Goal: Check status: Check status

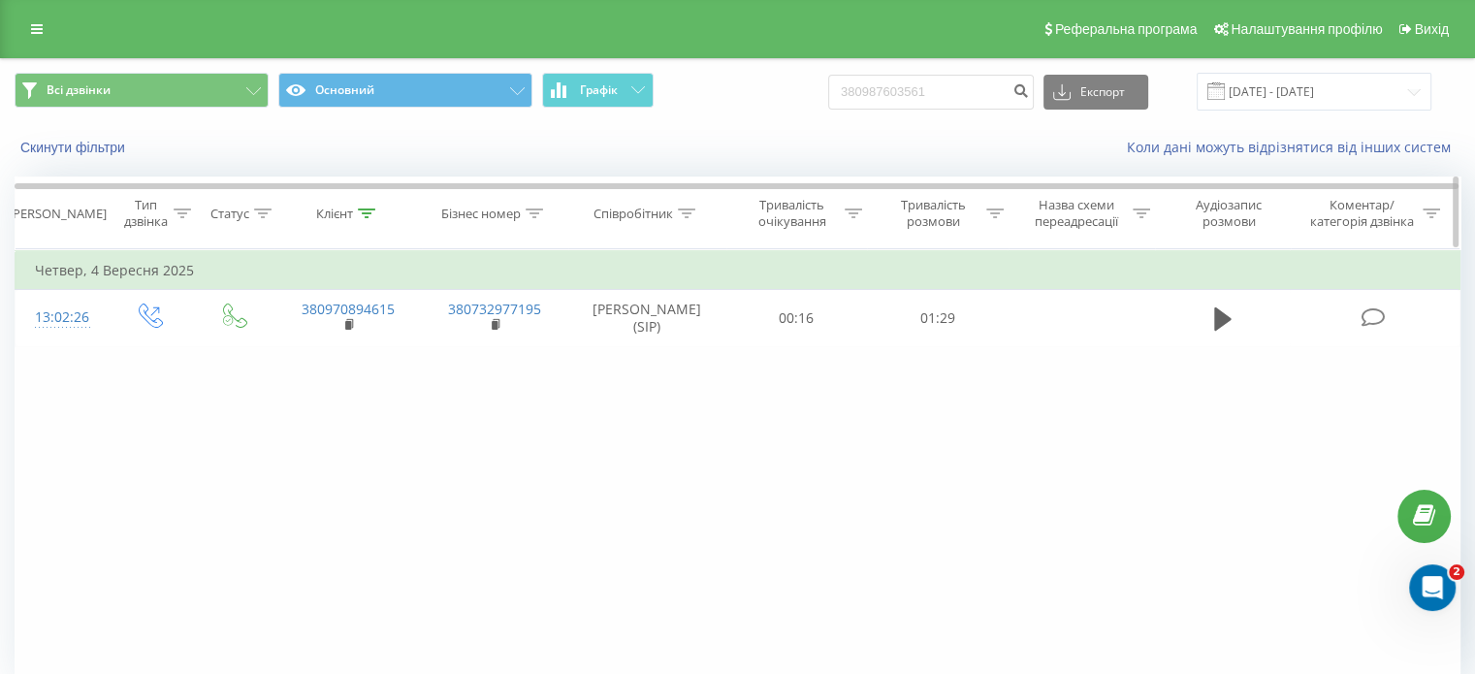
click at [362, 211] on icon at bounding box center [366, 213] width 17 height 10
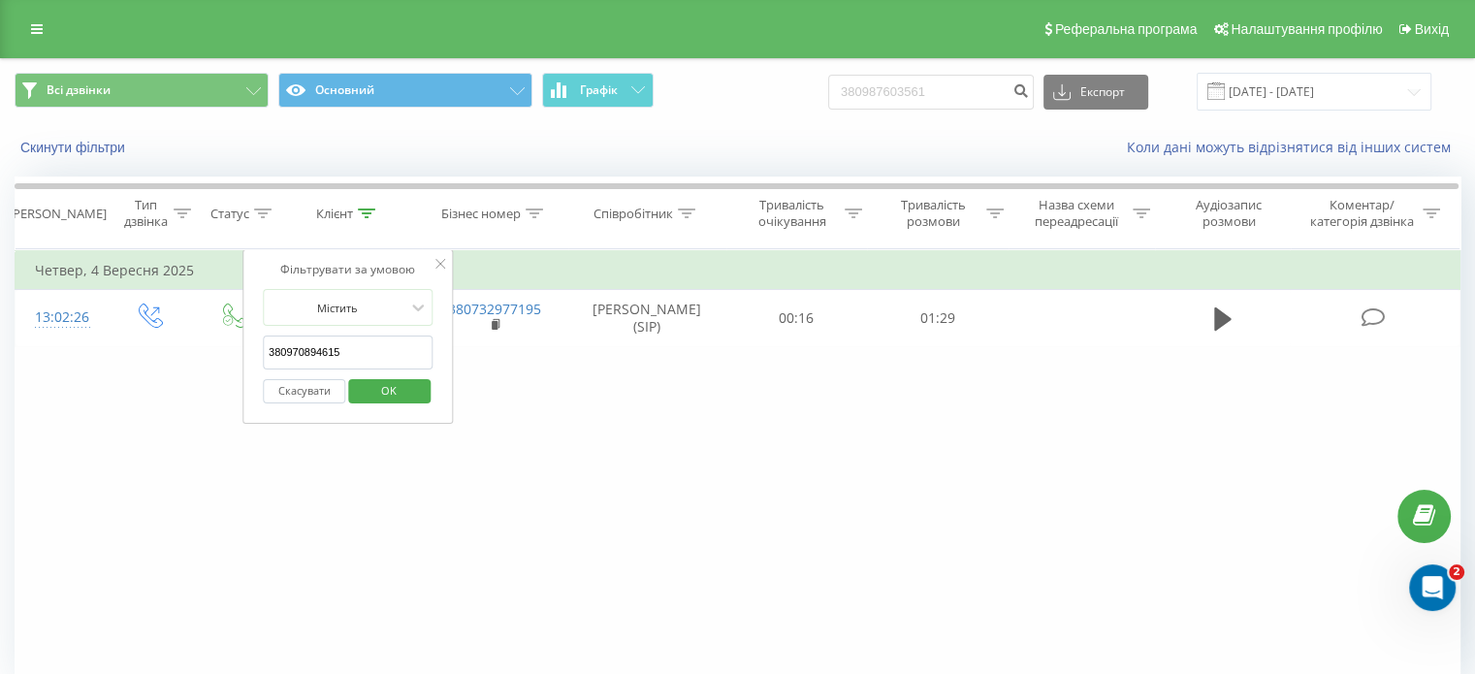
click at [307, 346] on input "380970894615" at bounding box center [348, 352] width 171 height 34
paste input "[PHONE_NUMBER]"
click at [271, 348] on input "[PHONE_NUMBER]" at bounding box center [348, 352] width 171 height 34
click at [389, 383] on span "OK" at bounding box center [389, 390] width 54 height 30
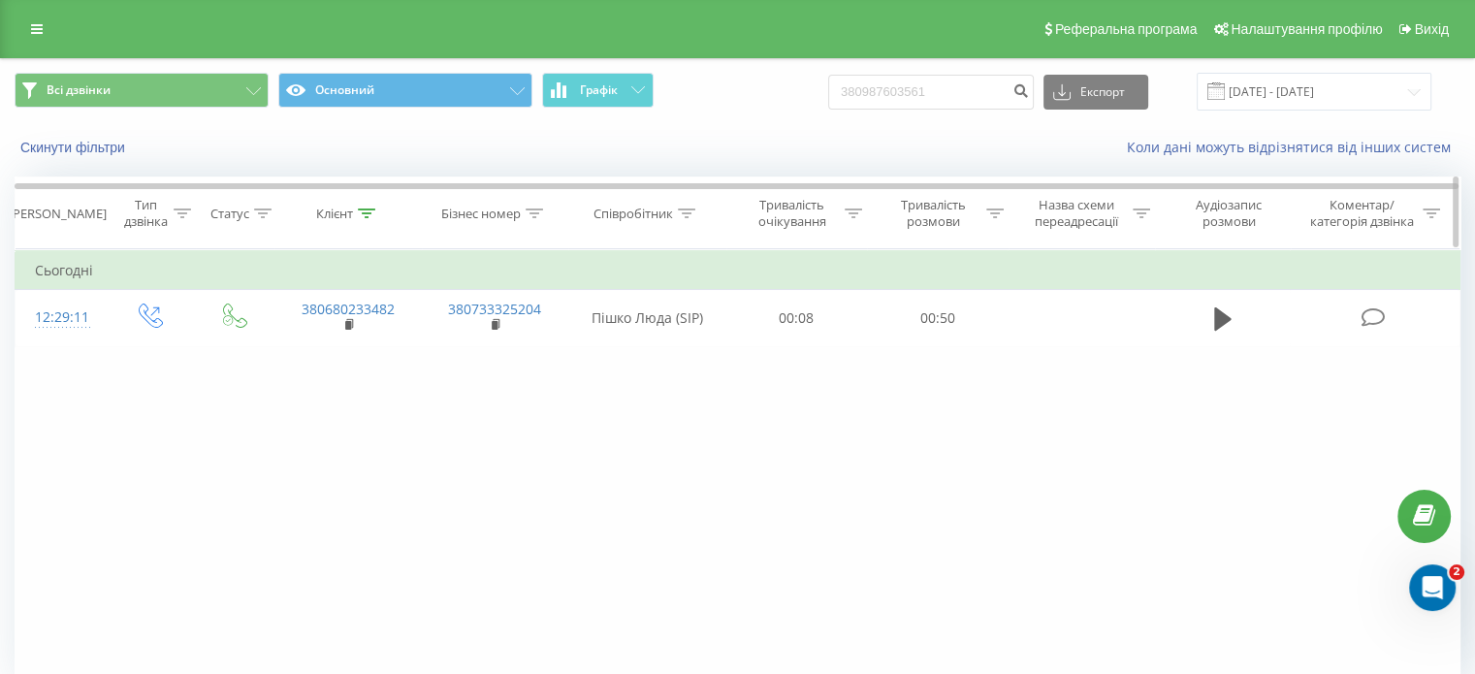
click at [361, 208] on icon at bounding box center [366, 213] width 17 height 10
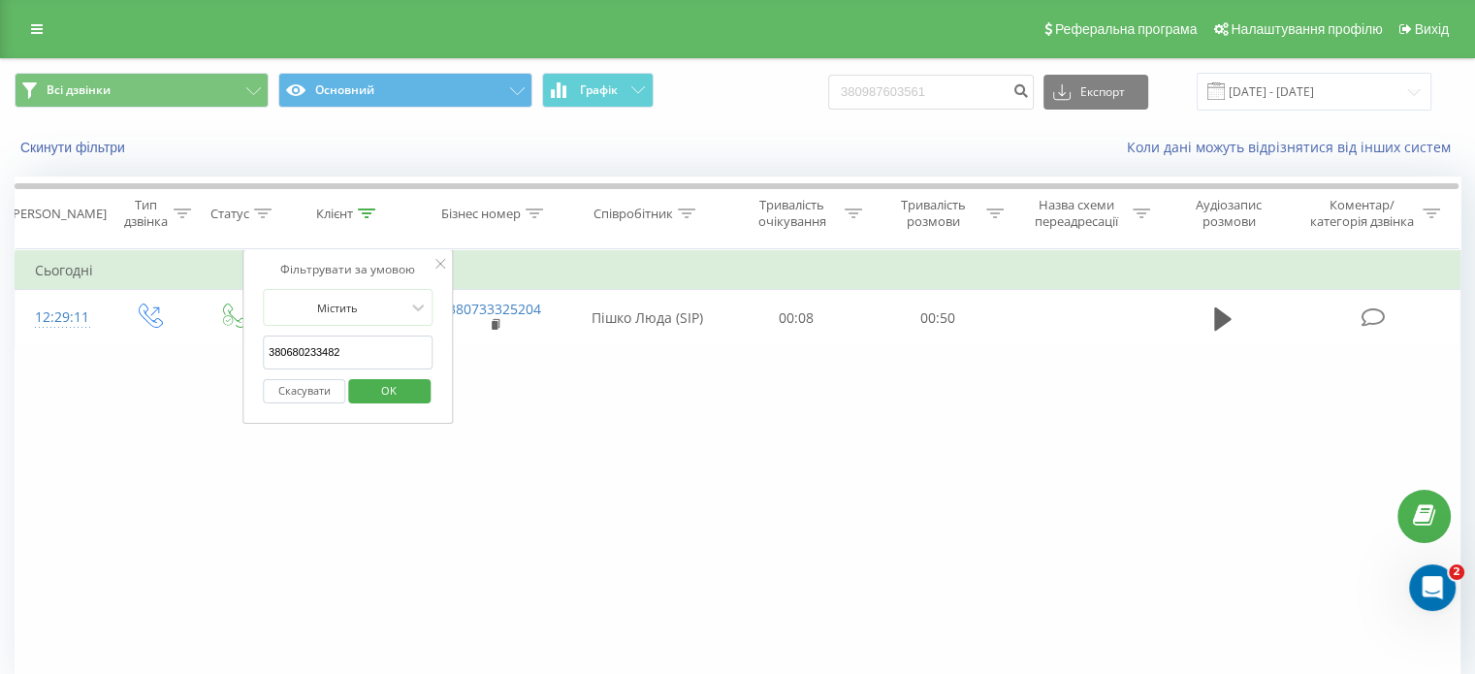
click at [314, 337] on input "380680233482" at bounding box center [348, 352] width 171 height 34
paste input "[PHONE_NUMBER]"
type input "380982835487"
click at [390, 375] on span "OK" at bounding box center [389, 390] width 54 height 30
